Goal: Complete application form

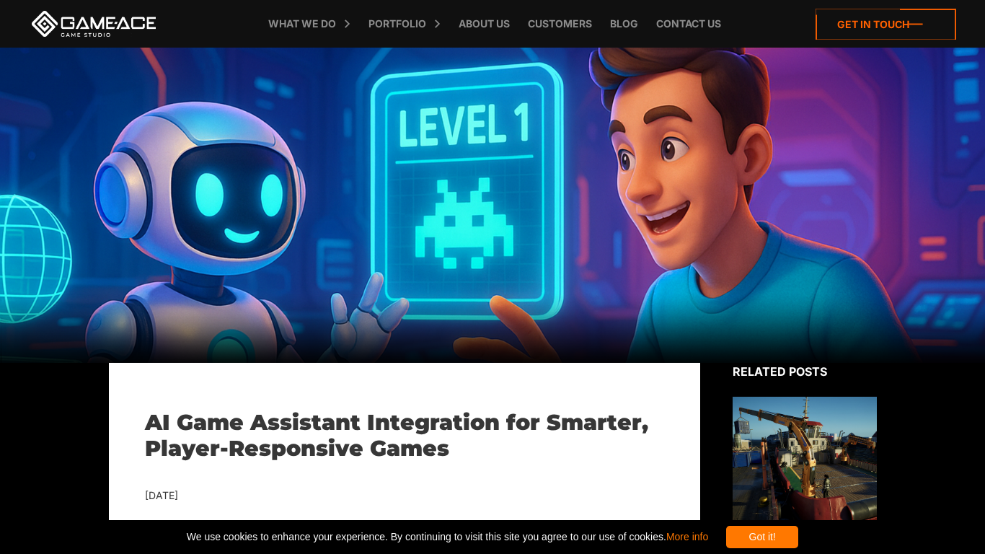
click at [882, 25] on icon at bounding box center [886, 24] width 141 height 31
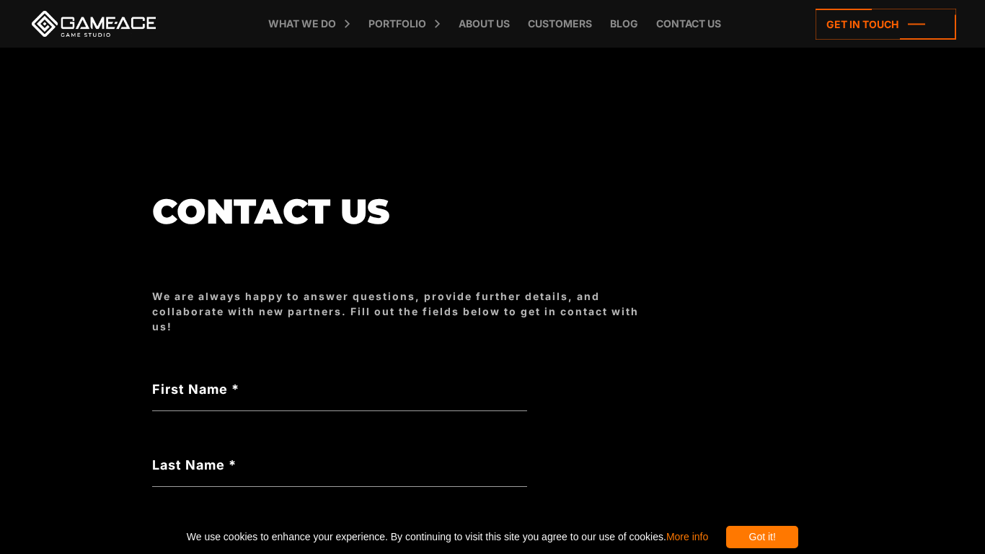
scroll to position [43, 0]
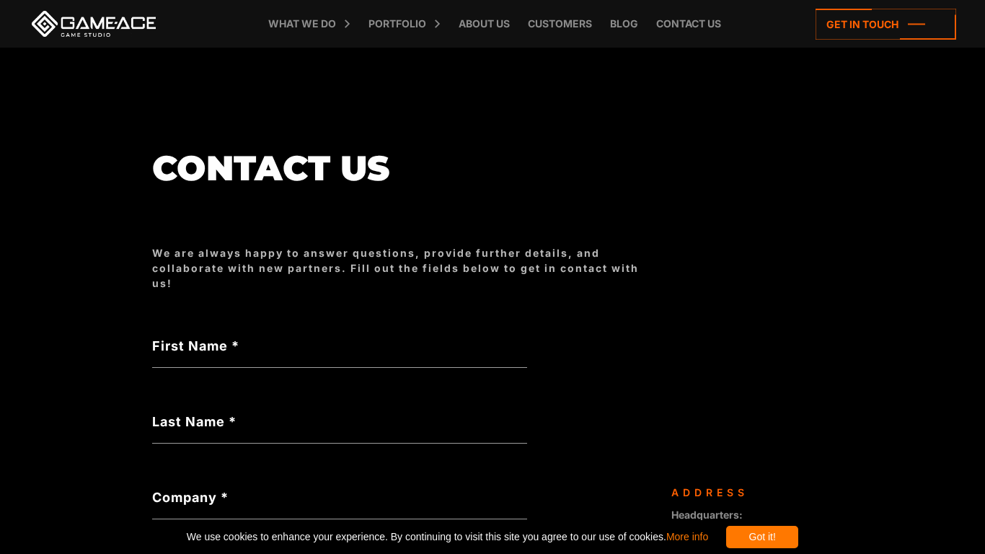
click at [239, 336] on label "First Name *" at bounding box center [339, 345] width 375 height 19
click at [239, 335] on input "First Name *" at bounding box center [339, 351] width 375 height 33
type input "*"
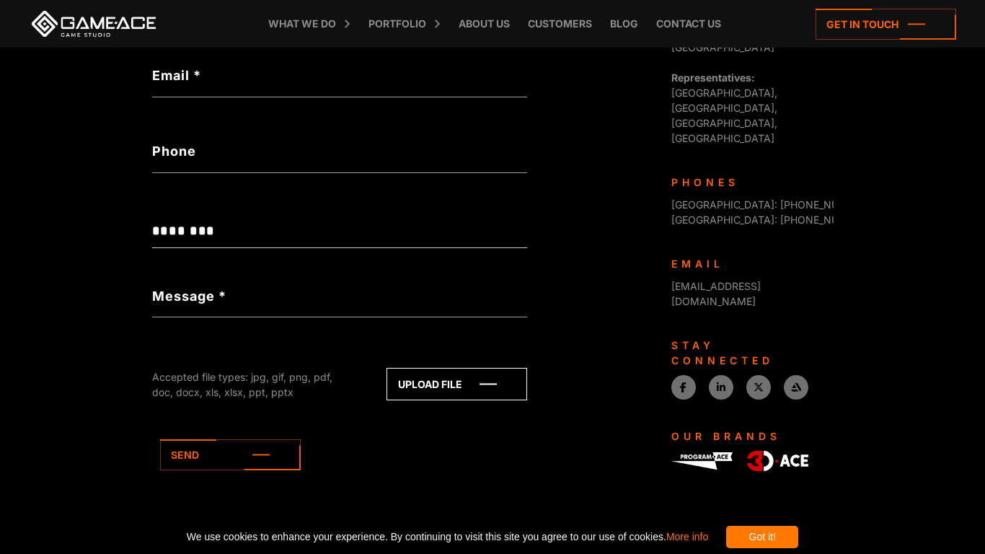
scroll to position [0, 0]
